Goal: Task Accomplishment & Management: Manage account settings

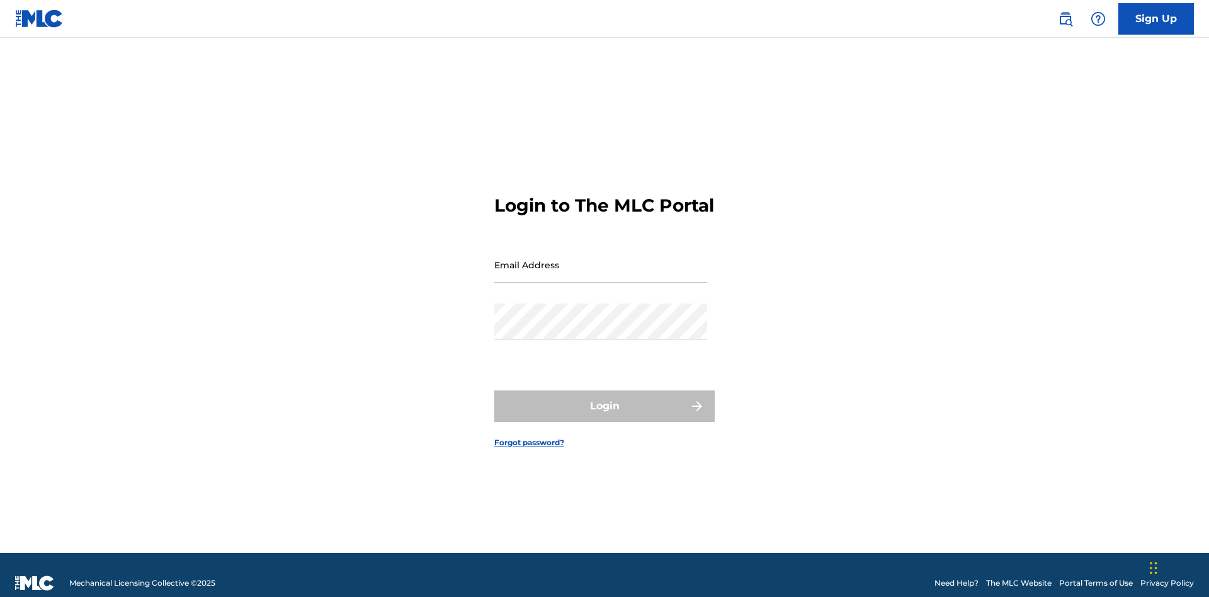
scroll to position [16, 0]
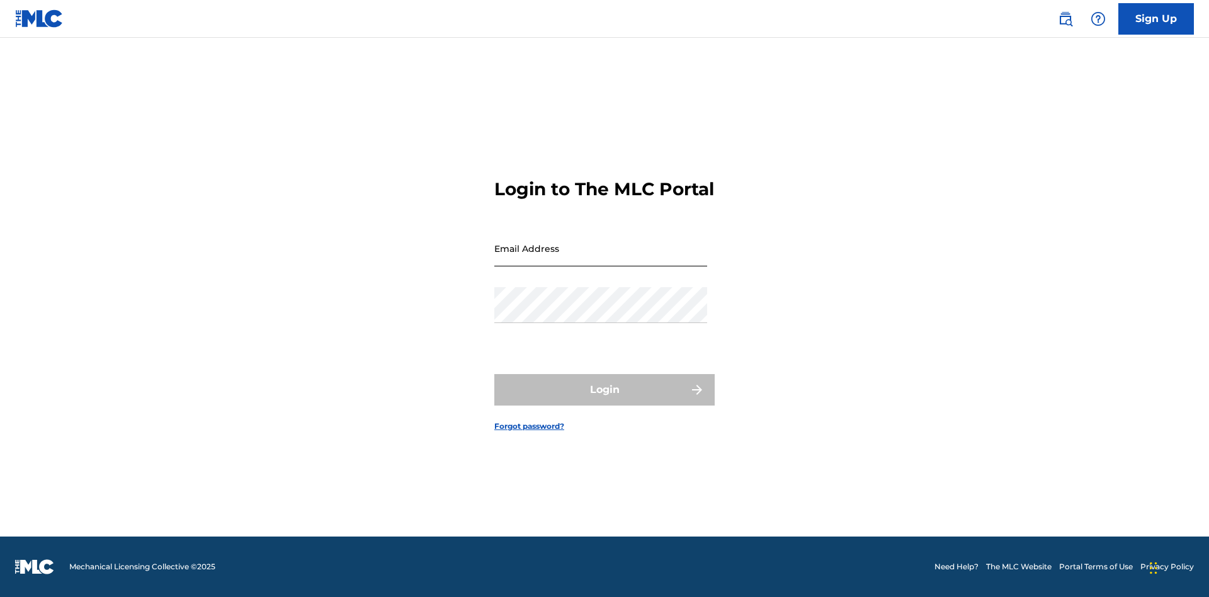
click at [601, 259] on input "Email Address" at bounding box center [600, 248] width 213 height 36
type input "[EMAIL_ADDRESS][DOMAIN_NAME]"
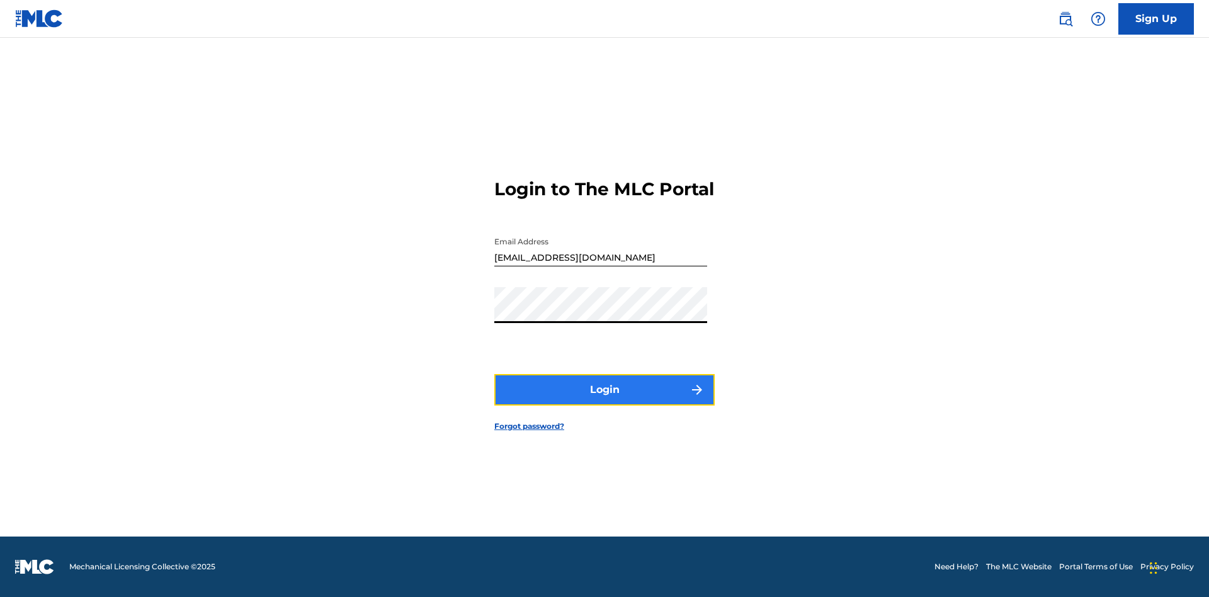
click at [604, 400] on button "Login" at bounding box center [604, 389] width 220 height 31
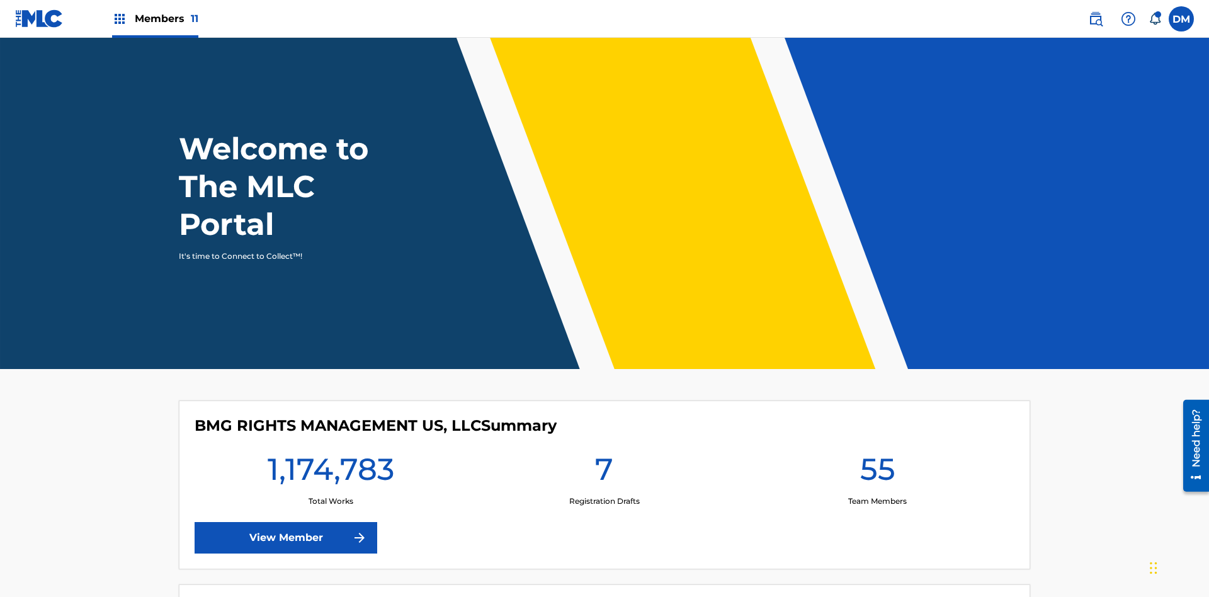
click at [155, 18] on span "Members 11" at bounding box center [167, 18] width 64 height 14
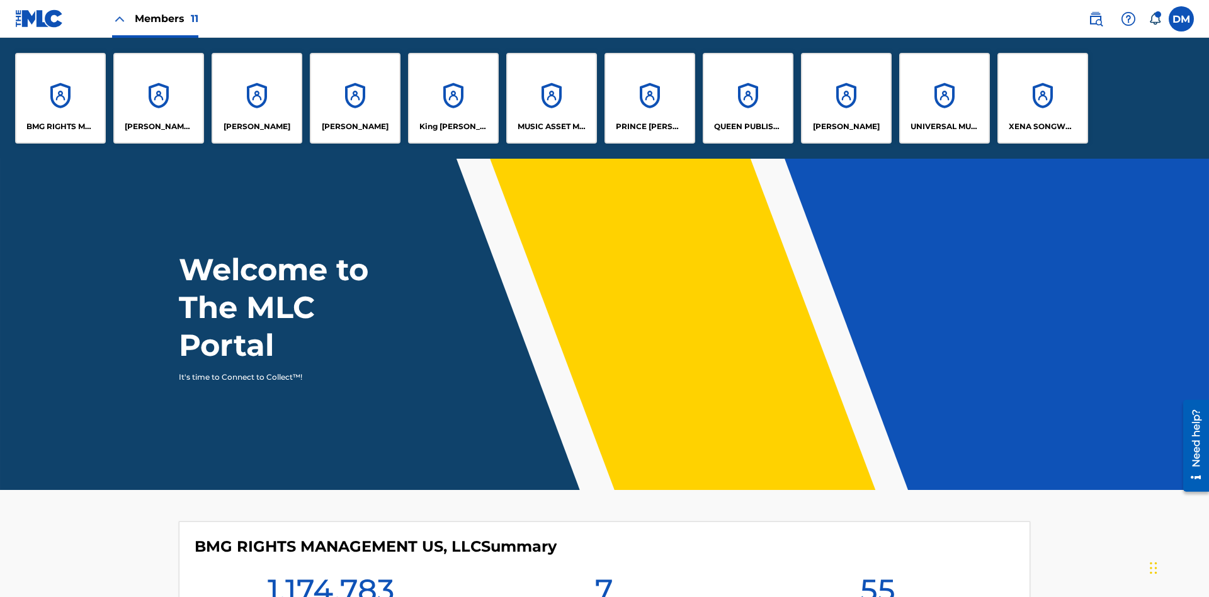
scroll to position [45, 0]
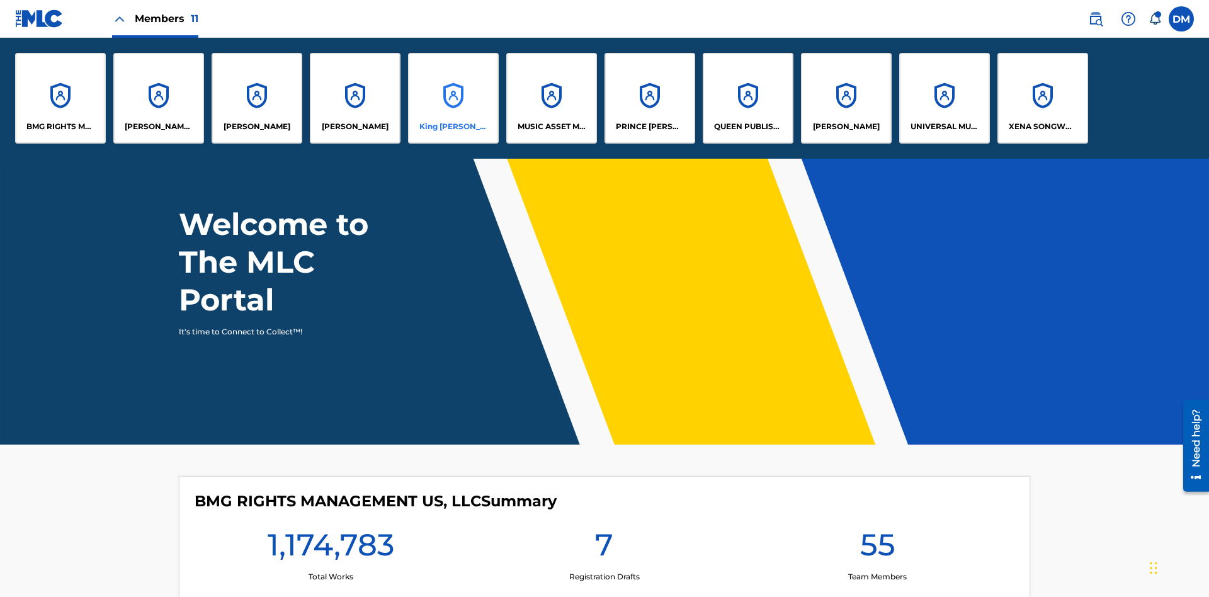
click at [453, 127] on p "King [PERSON_NAME]" at bounding box center [453, 126] width 69 height 11
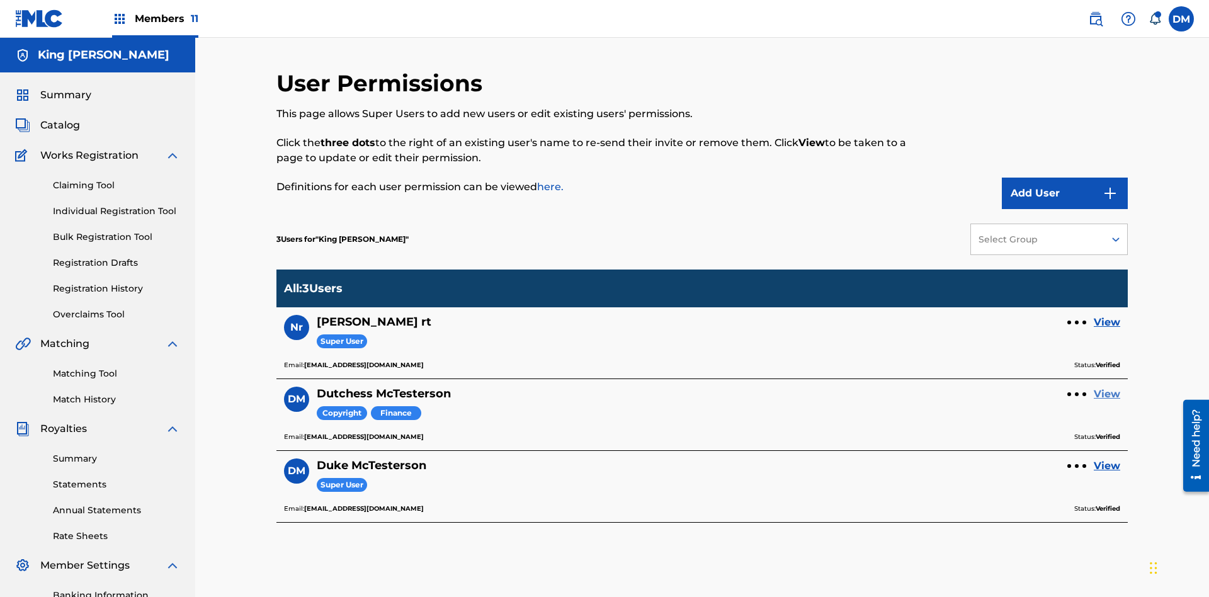
click at [1107, 387] on link "View" at bounding box center [1106, 394] width 26 height 15
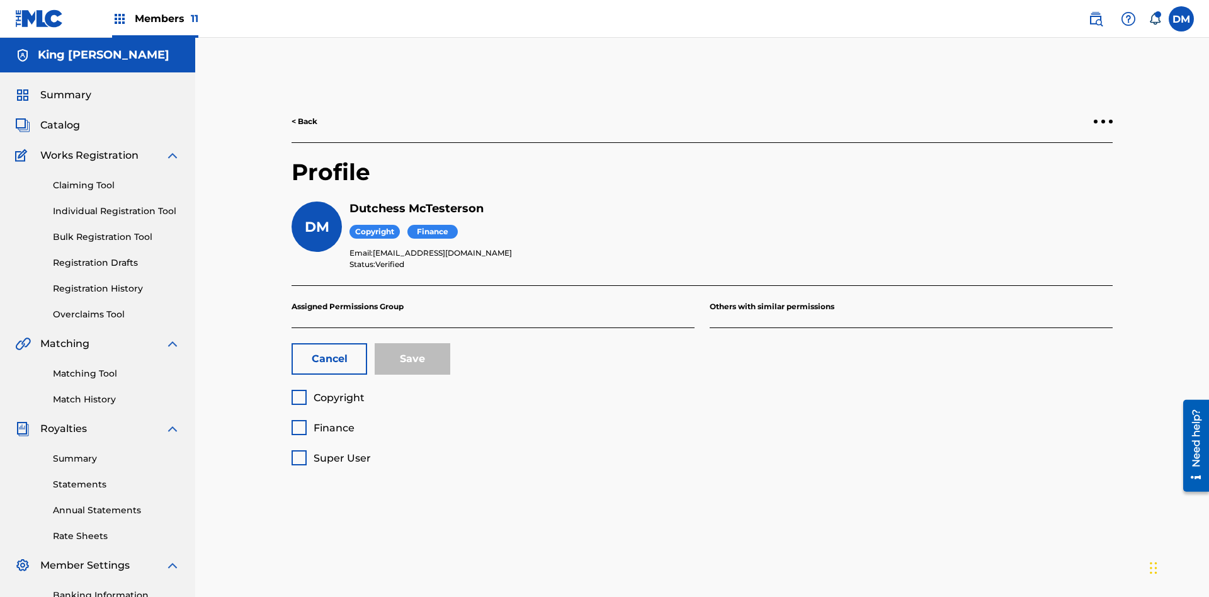
click at [330, 452] on span "Super User" at bounding box center [341, 458] width 57 height 12
click at [412, 343] on button "Save" at bounding box center [413, 358] width 76 height 31
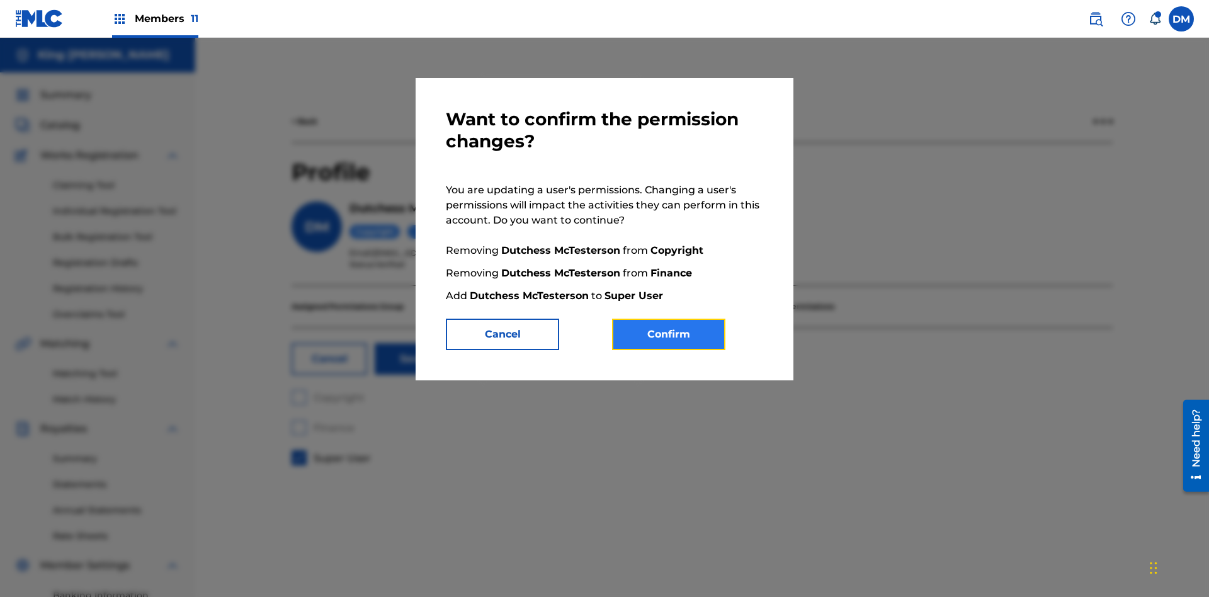
click at [669, 334] on button "Confirm" at bounding box center [668, 334] width 113 height 31
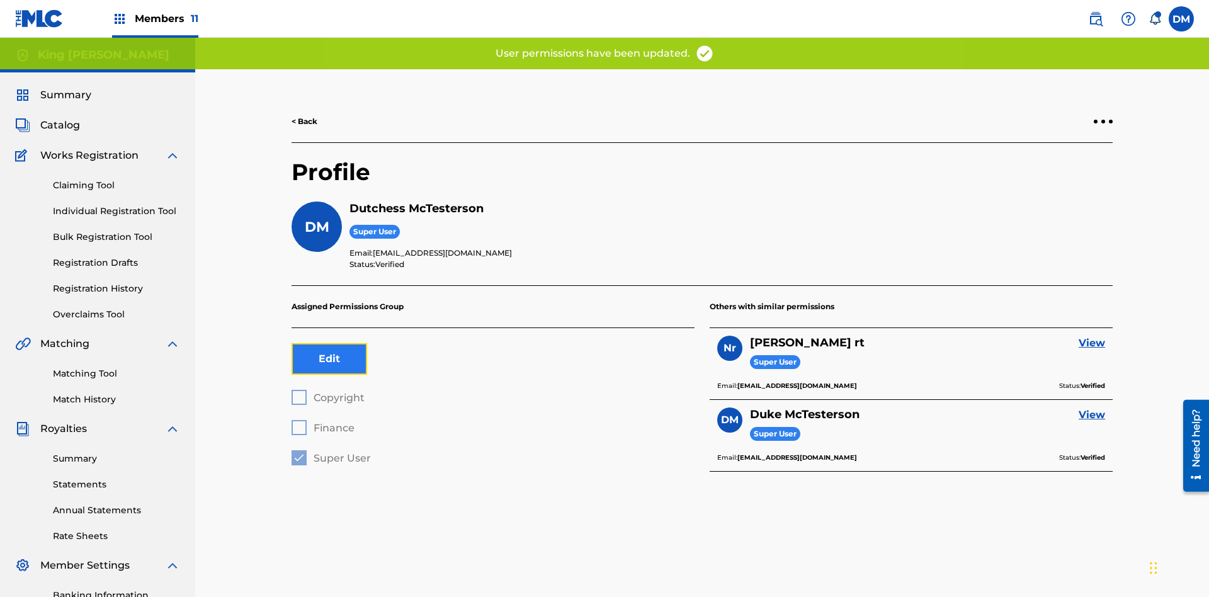
click at [329, 343] on button "Edit" at bounding box center [329, 358] width 76 height 31
click at [327, 392] on span "Copyright" at bounding box center [338, 398] width 51 height 12
click at [322, 422] on span "Finance" at bounding box center [333, 428] width 41 height 12
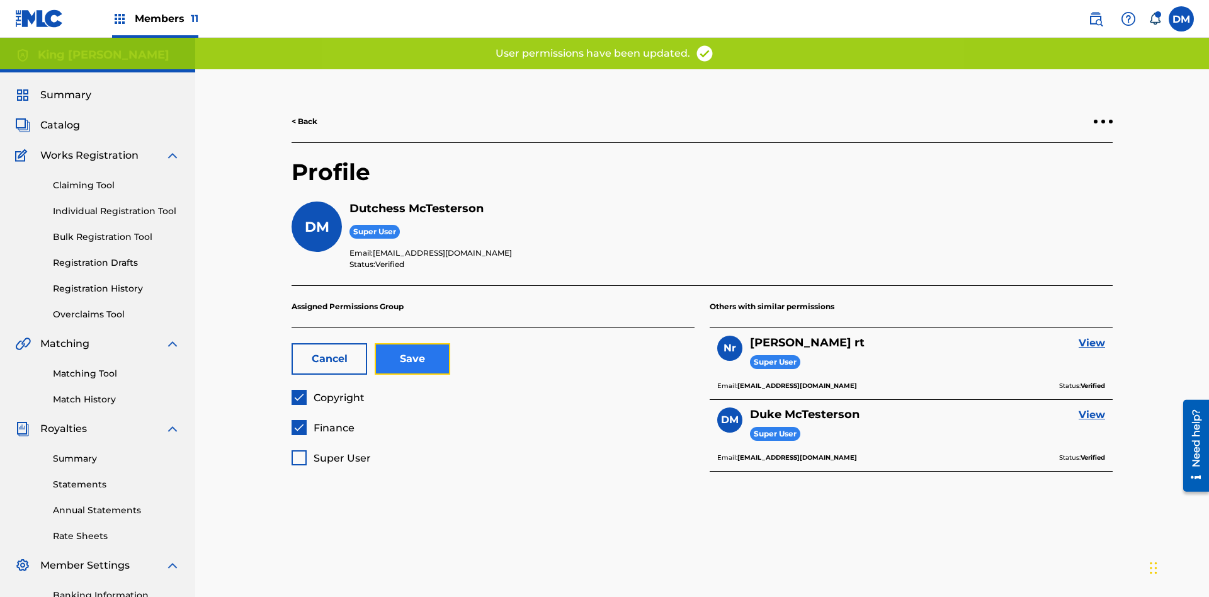
click at [412, 343] on button "Save" at bounding box center [413, 358] width 76 height 31
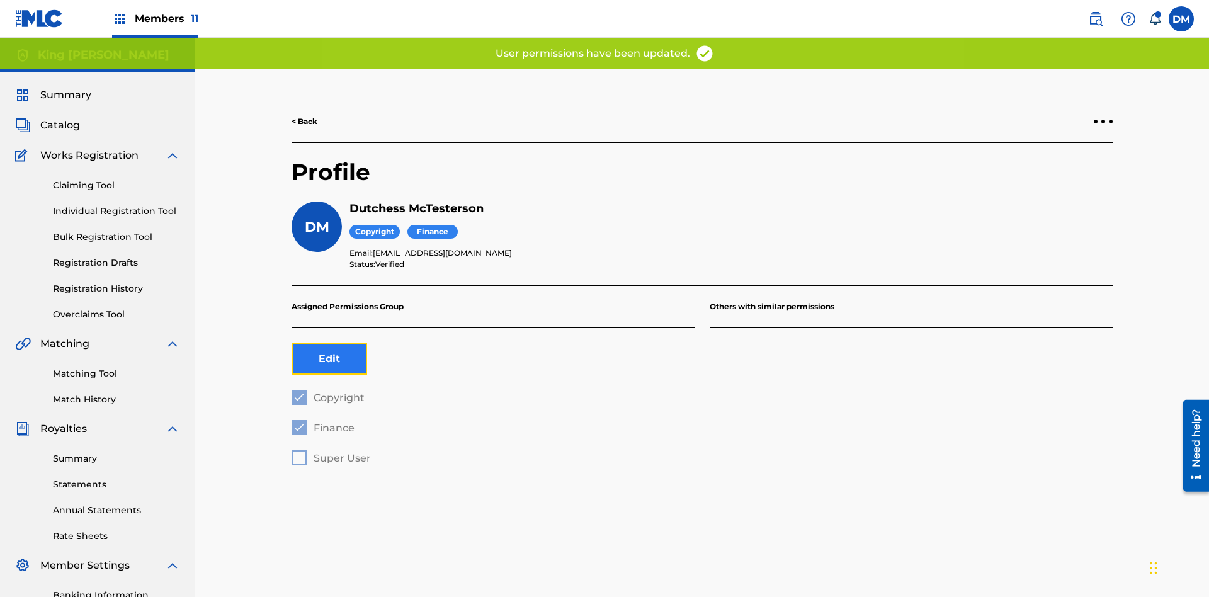
click at [329, 343] on button "Edit" at bounding box center [329, 358] width 76 height 31
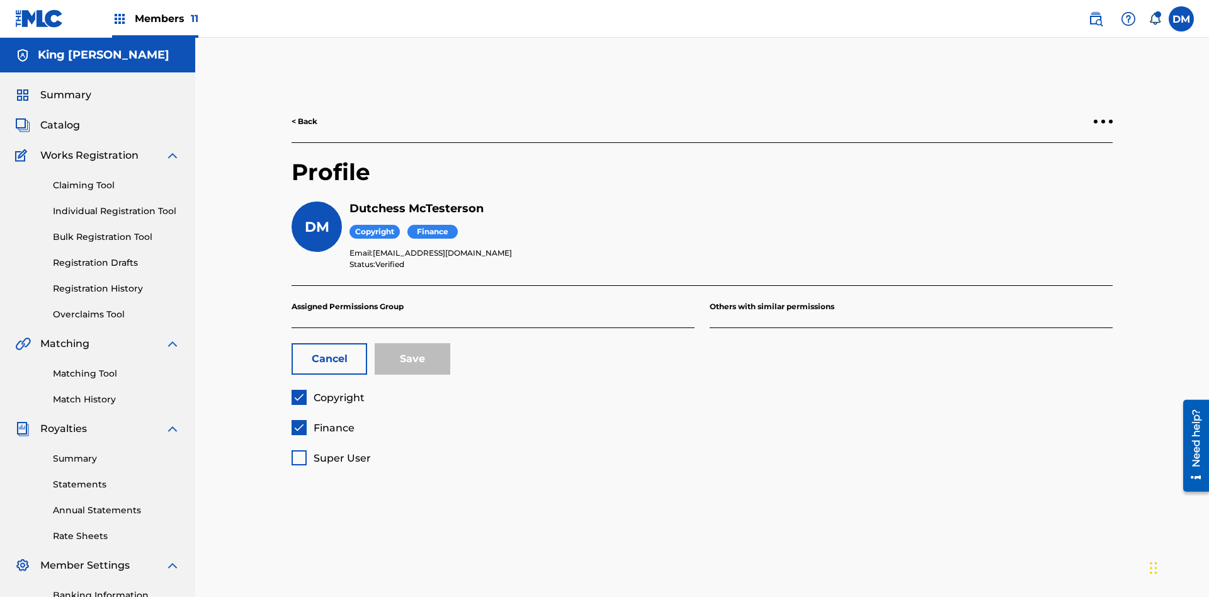
click at [322, 422] on span "Finance" at bounding box center [333, 428] width 41 height 12
click at [412, 343] on button "Save" at bounding box center [413, 358] width 76 height 31
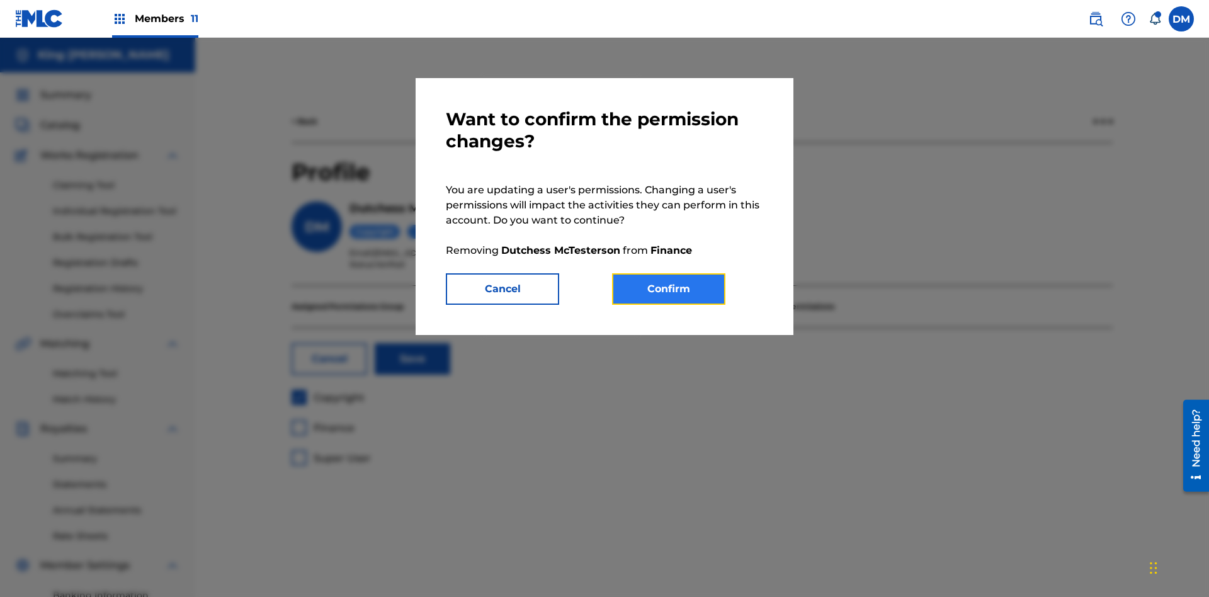
click at [669, 289] on button "Confirm" at bounding box center [668, 288] width 113 height 31
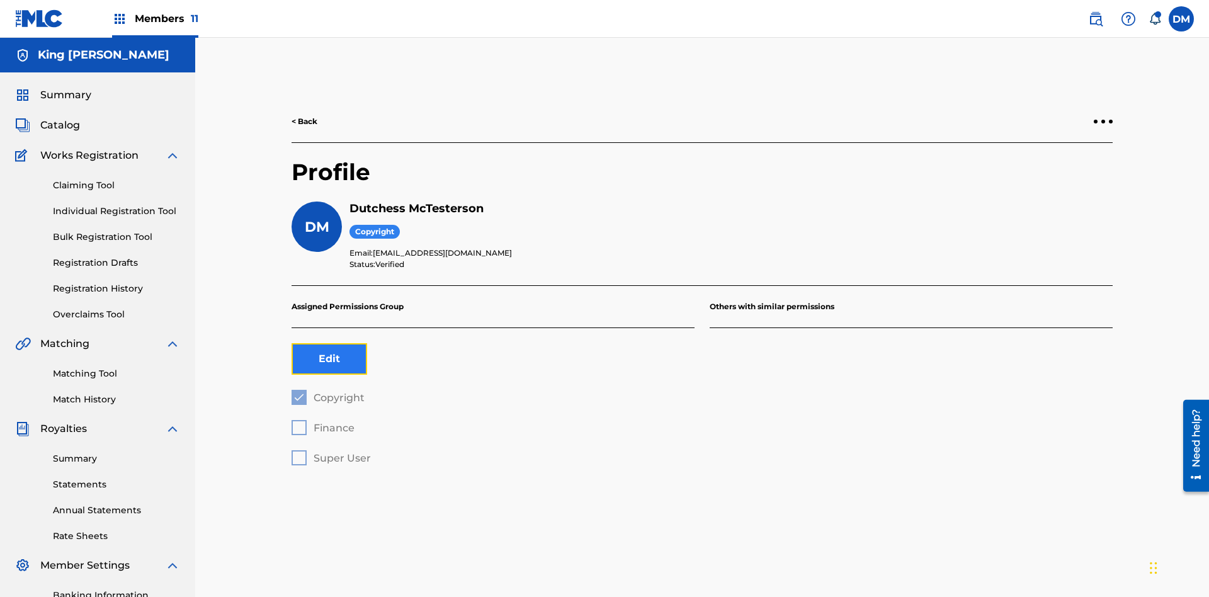
click at [329, 343] on button "Edit" at bounding box center [329, 358] width 76 height 31
click at [327, 392] on span "Copyright" at bounding box center [338, 398] width 51 height 12
click at [322, 422] on span "Finance" at bounding box center [333, 428] width 41 height 12
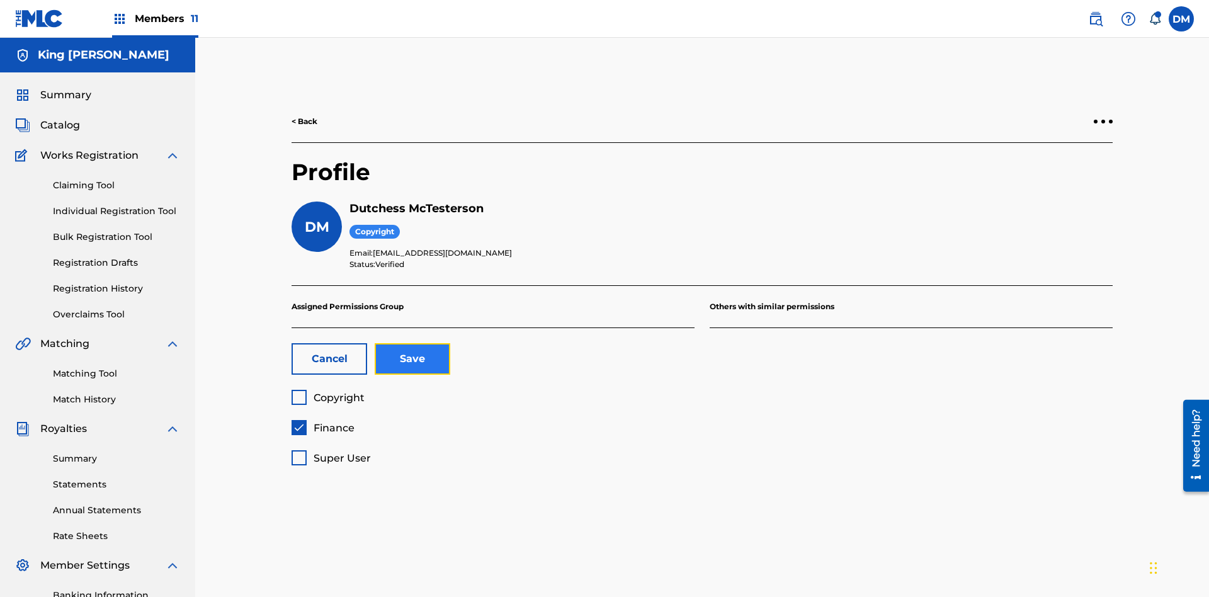
click at [412, 343] on button "Save" at bounding box center [413, 358] width 76 height 31
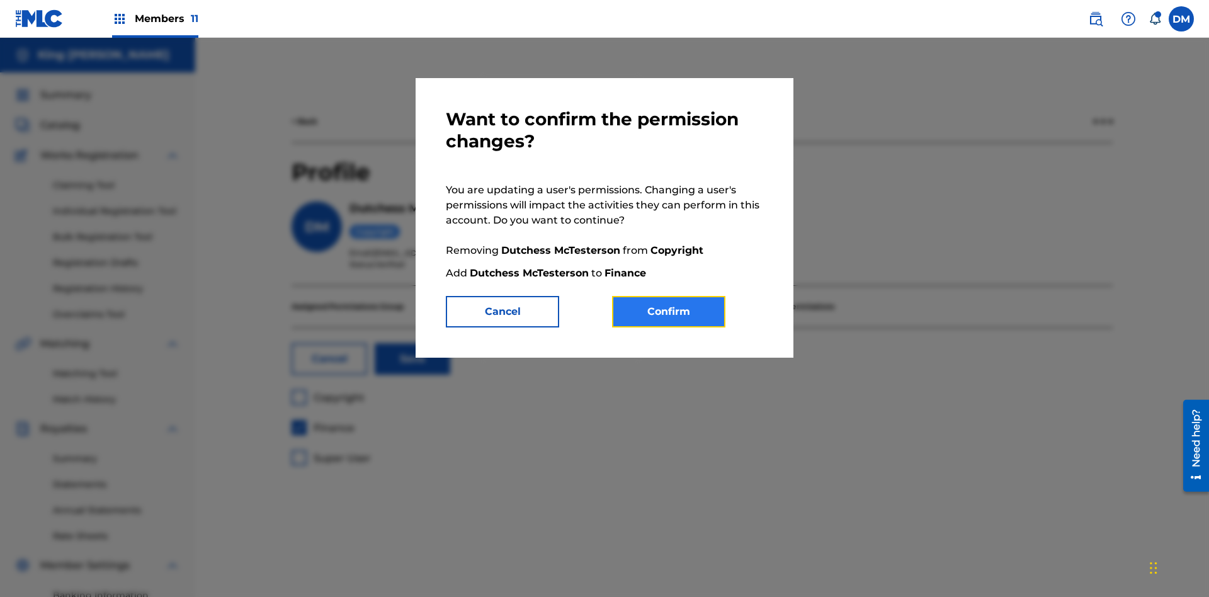
click at [669, 312] on button "Confirm" at bounding box center [668, 311] width 113 height 31
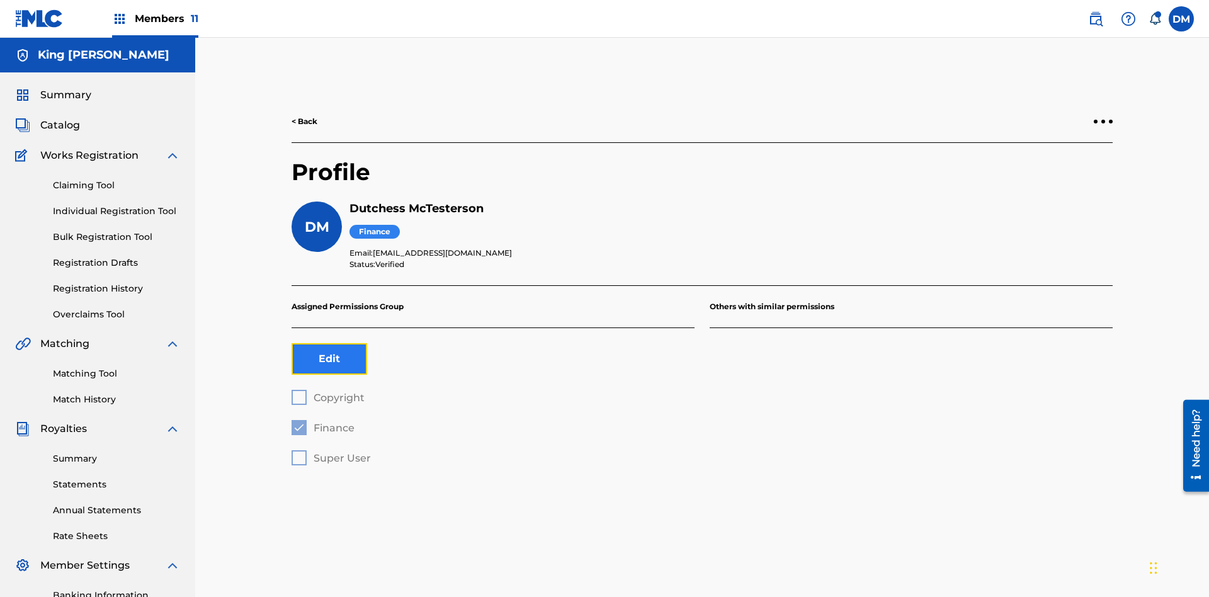
click at [329, 343] on button "Edit" at bounding box center [329, 358] width 76 height 31
click at [322, 422] on span "Finance" at bounding box center [333, 428] width 41 height 12
click at [330, 452] on span "Super User" at bounding box center [341, 458] width 57 height 12
click at [412, 343] on button "Save" at bounding box center [413, 358] width 76 height 31
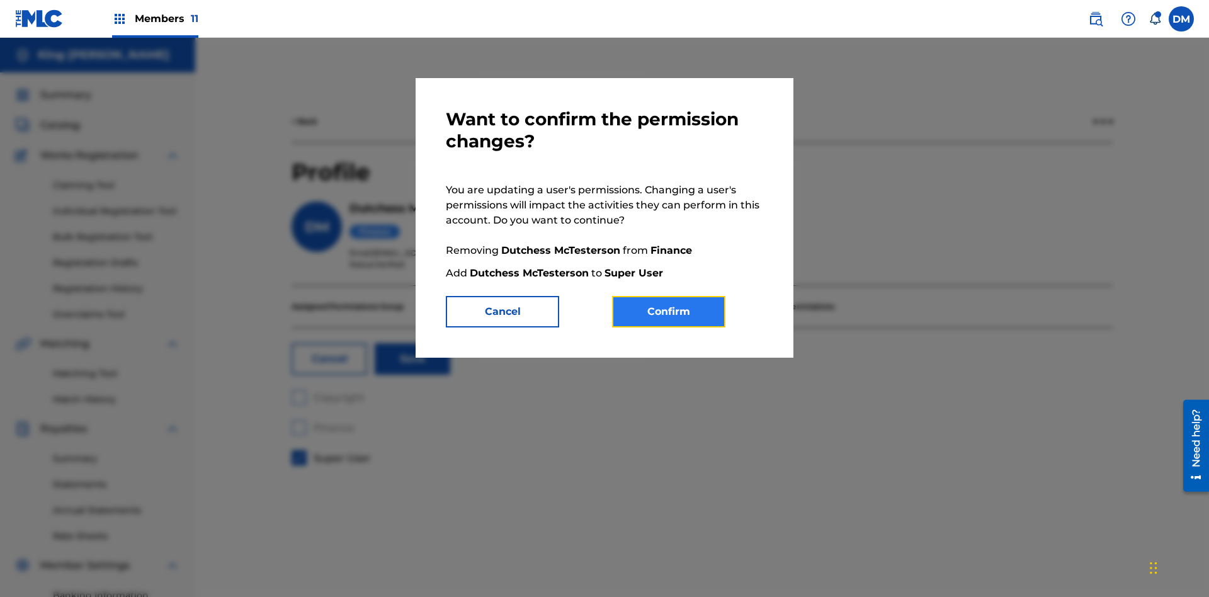
click at [669, 312] on button "Confirm" at bounding box center [668, 311] width 113 height 31
